Goal: Find specific page/section: Find specific page/section

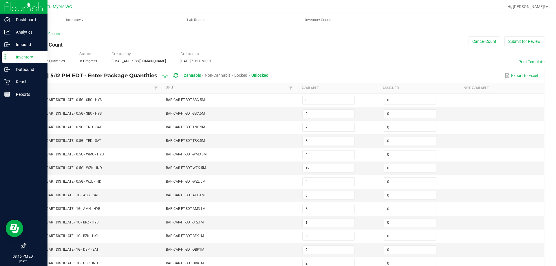
click at [18, 58] on p "Inventory" at bounding box center [27, 57] width 35 height 7
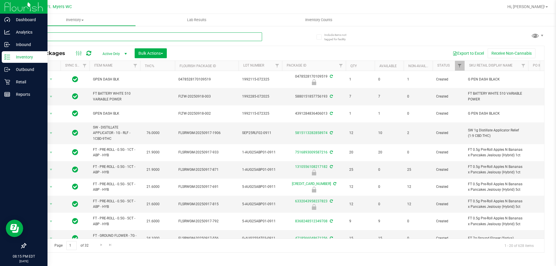
click at [80, 36] on input "text" at bounding box center [143, 36] width 237 height 9
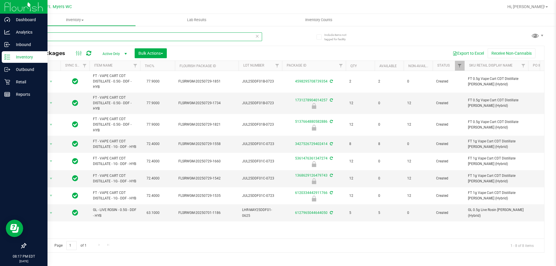
click at [102, 35] on input "ddf" at bounding box center [143, 36] width 237 height 9
type input "rasp"
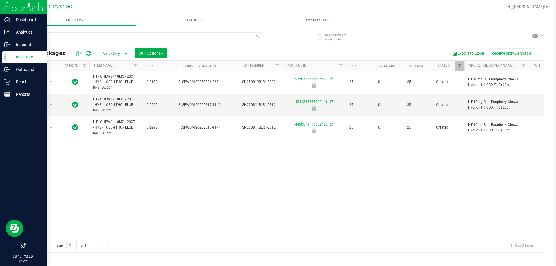
click at [152, 146] on div "Action Action Edit attributes Global inventory Locate package Package audit log…" at bounding box center [285, 155] width 518 height 168
drag, startPoint x: 4, startPoint y: 21, endPoint x: 4, endPoint y: 95, distance: 74.1
click at [4, 95] on div "Dashboard Analytics Inbound Inventory Outbound Retail Reports 08:26 PM EDT [DAT…" at bounding box center [278, 133] width 556 height 266
click at [27, 82] on p "Retail" at bounding box center [27, 81] width 35 height 7
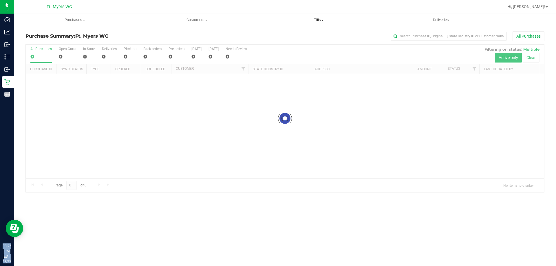
click at [314, 22] on span "Tills" at bounding box center [318, 19] width 121 height 5
click at [283, 33] on span "Manage tills" at bounding box center [277, 34] width 39 height 5
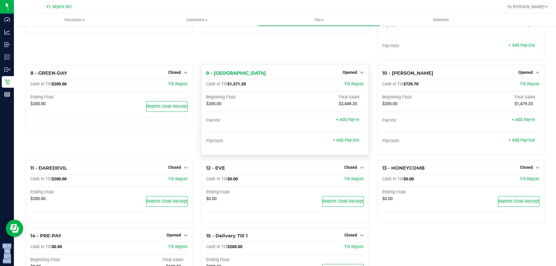
scroll to position [109, 0]
